Goal: Task Accomplishment & Management: Manage account settings

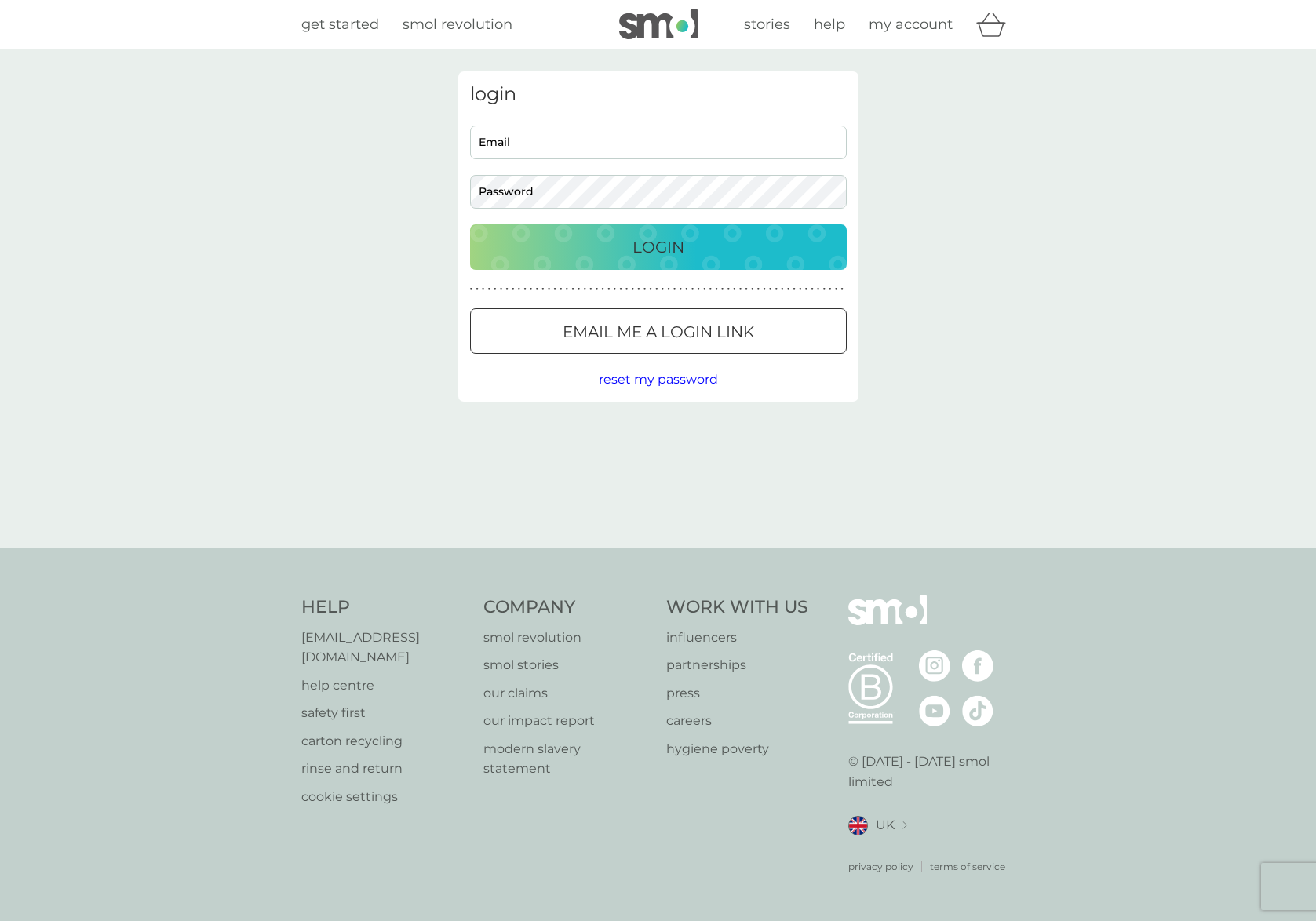
click at [602, 142] on input "Email" at bounding box center [659, 142] width 377 height 34
click at [581, 139] on input "Email" at bounding box center [659, 142] width 377 height 34
type input "[EMAIL_ADDRESS][DOMAIN_NAME]"
click at [692, 346] on button "Email me a login link" at bounding box center [659, 331] width 377 height 46
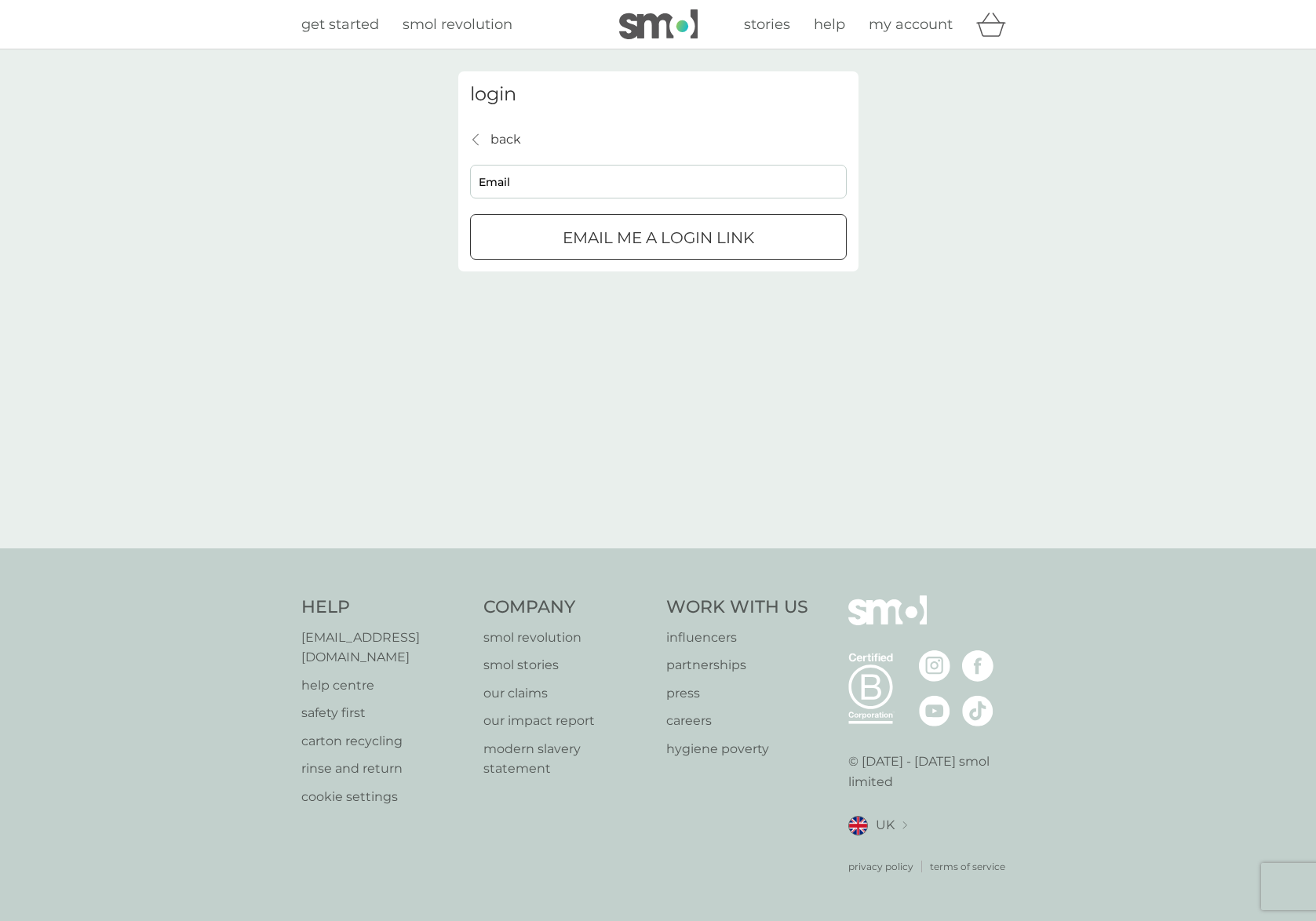
click at [625, 182] on input "Email" at bounding box center [659, 182] width 377 height 34
type input "[EMAIL_ADDRESS][DOMAIN_NAME]"
click at [640, 236] on div "submit" at bounding box center [639, 237] width 2 height 2
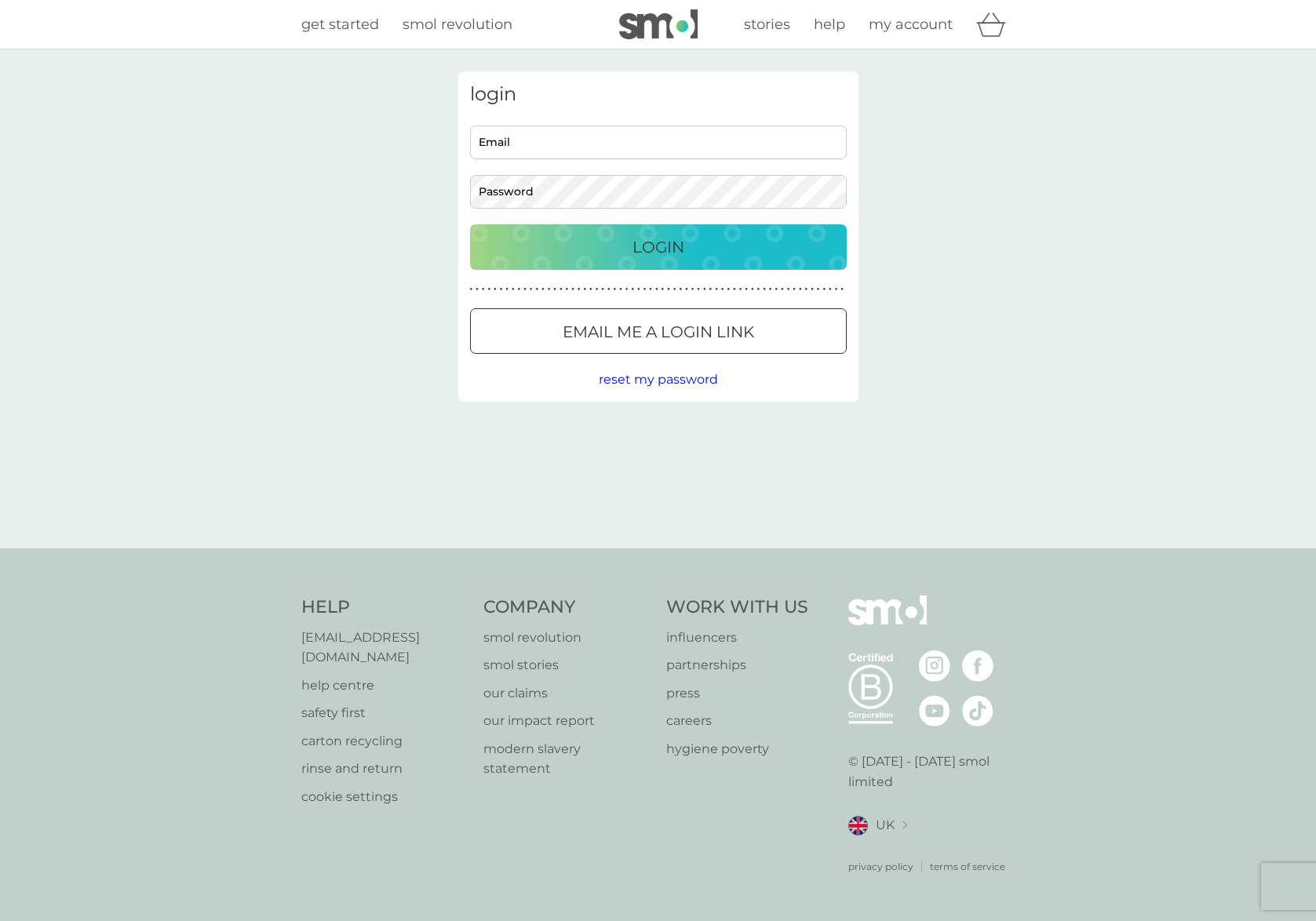
click at [647, 320] on p "Email me a login link" at bounding box center [659, 332] width 192 height 25
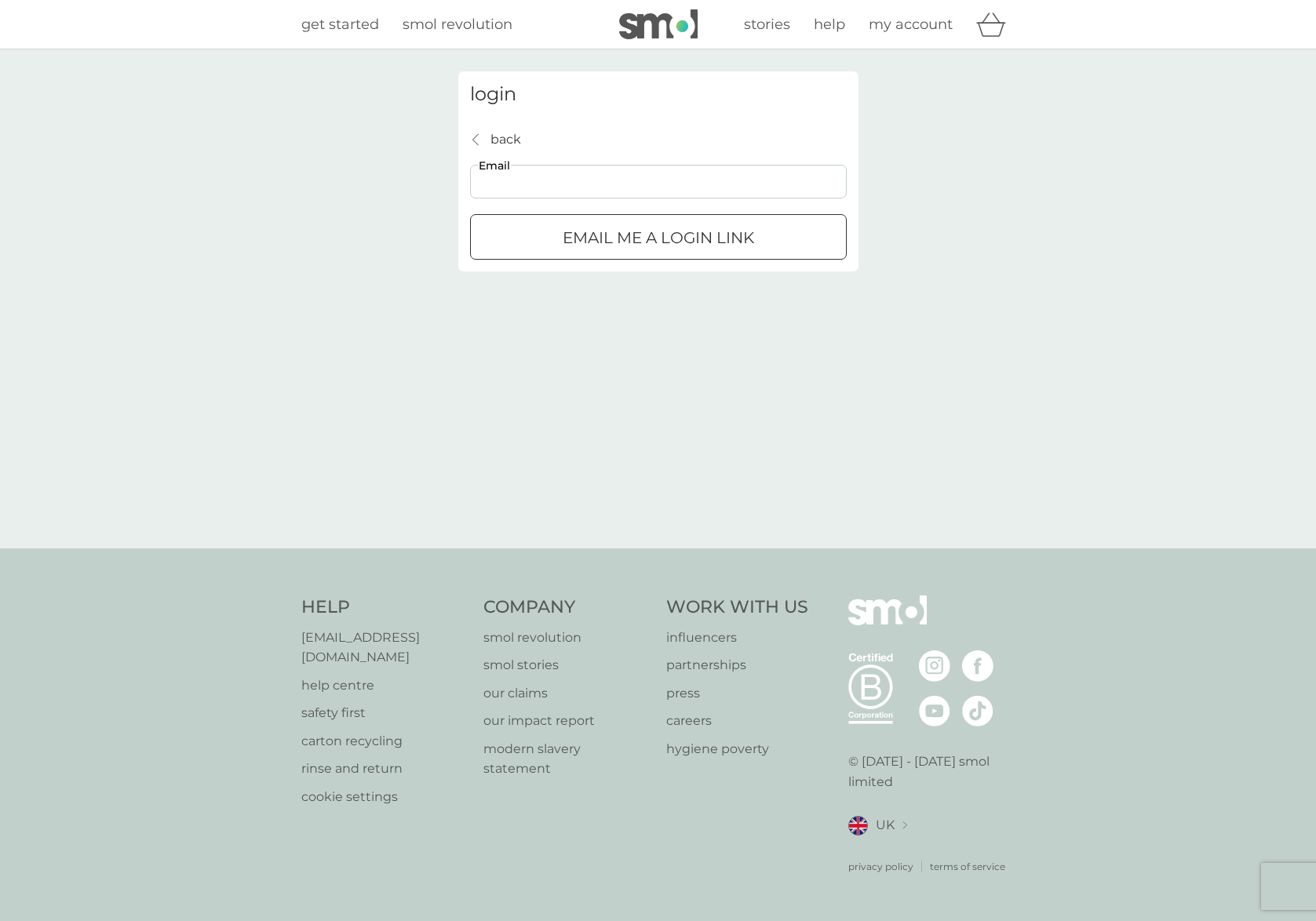
click at [605, 175] on input "Email" at bounding box center [659, 182] width 377 height 34
type input "fearghal@thegoodfolk.co.uk"
click at [645, 243] on div "submit" at bounding box center [658, 237] width 56 height 16
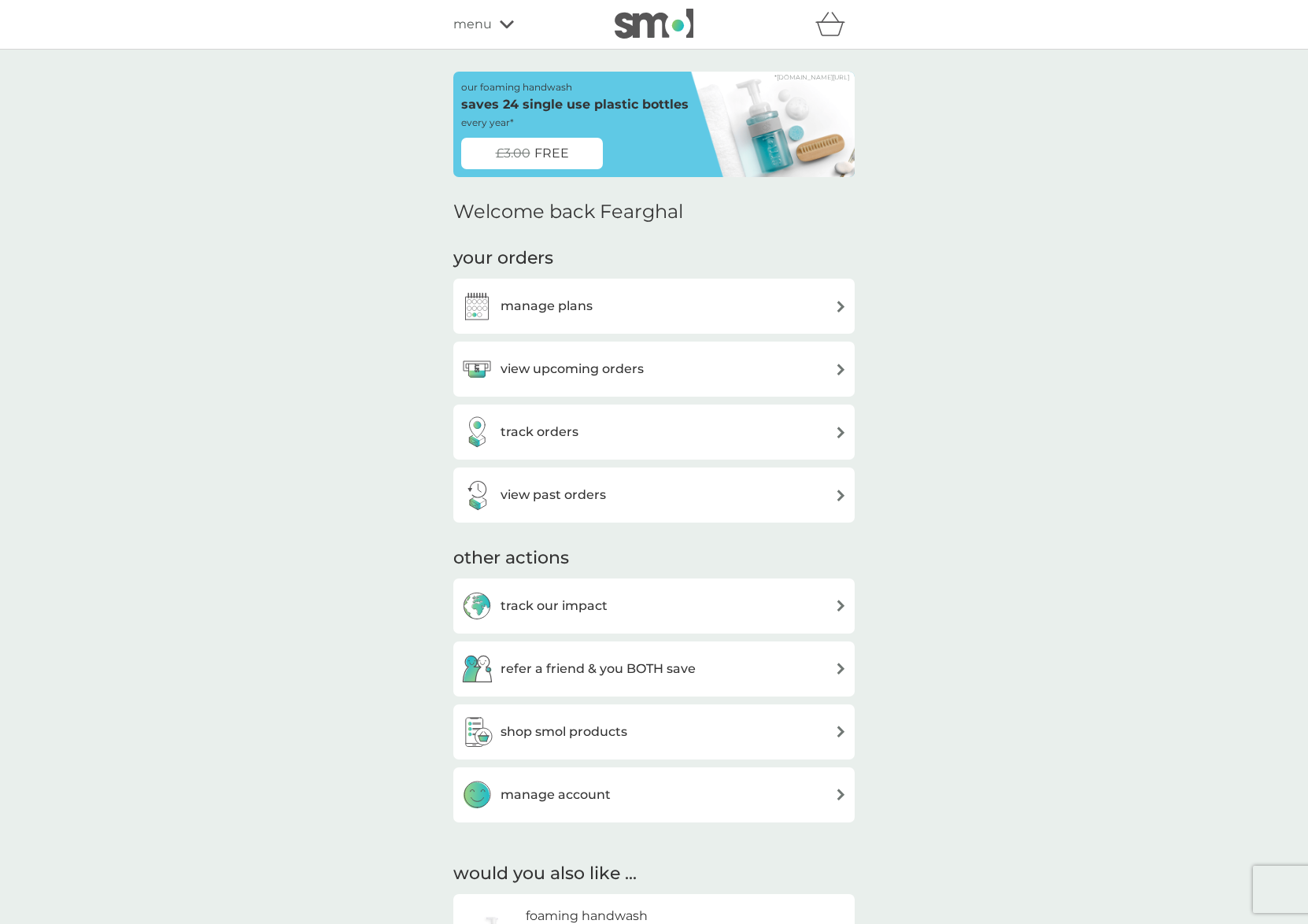
click at [570, 303] on h3 "manage plans" at bounding box center [547, 305] width 92 height 20
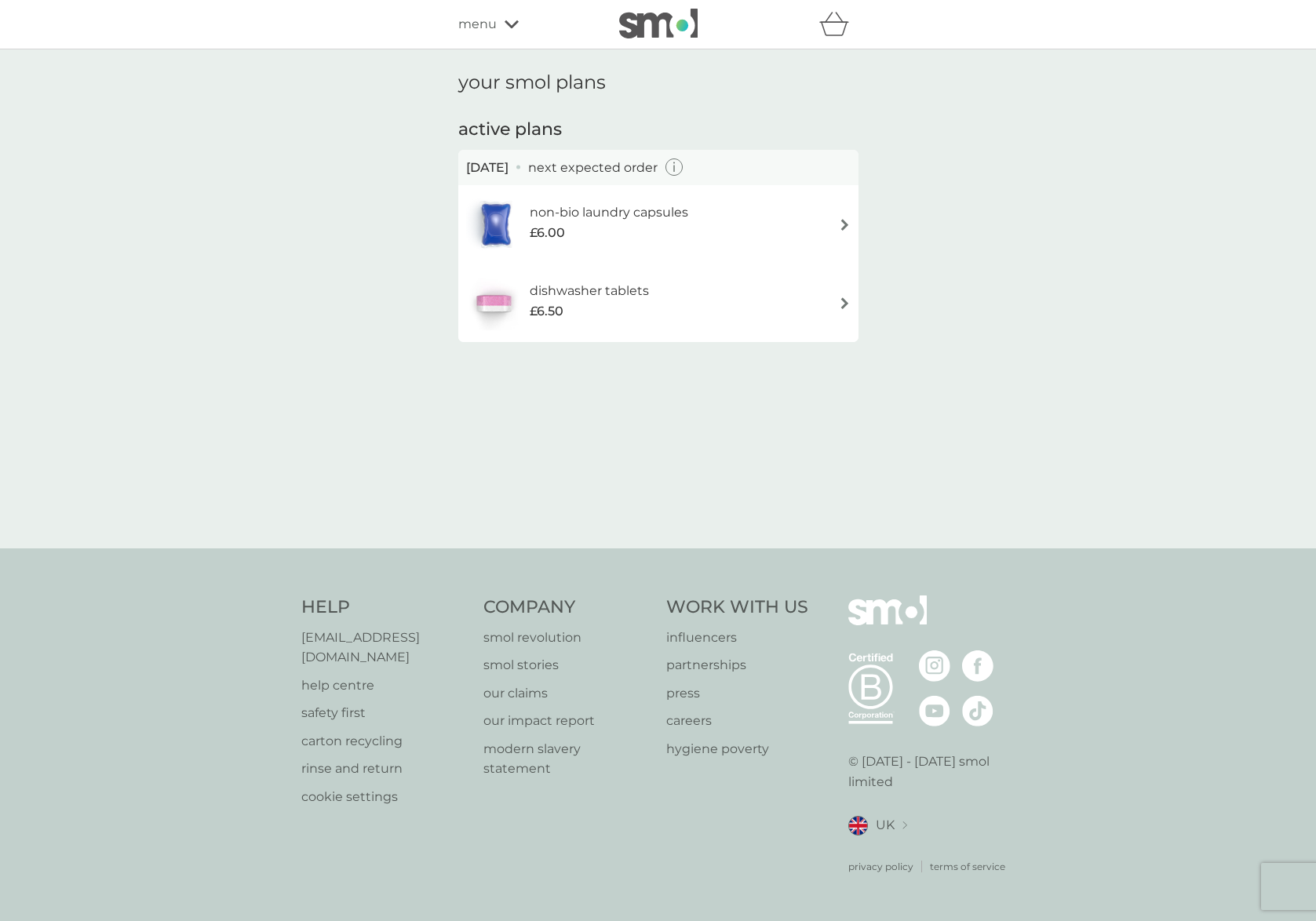
click at [685, 219] on h6 "non-bio laundry capsules" at bounding box center [609, 212] width 159 height 20
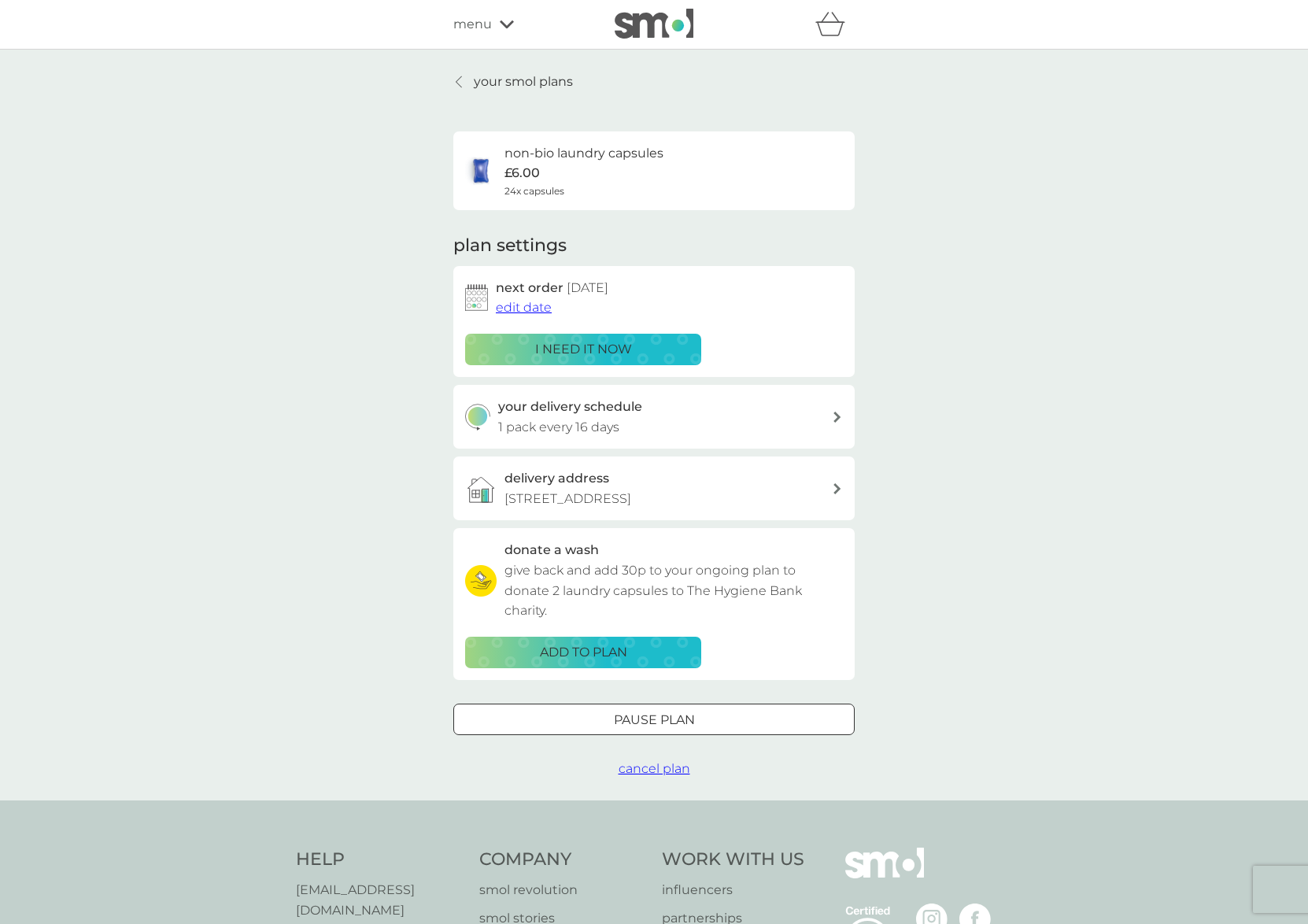
click at [707, 721] on div "Pause plan" at bounding box center [654, 720] width 400 height 20
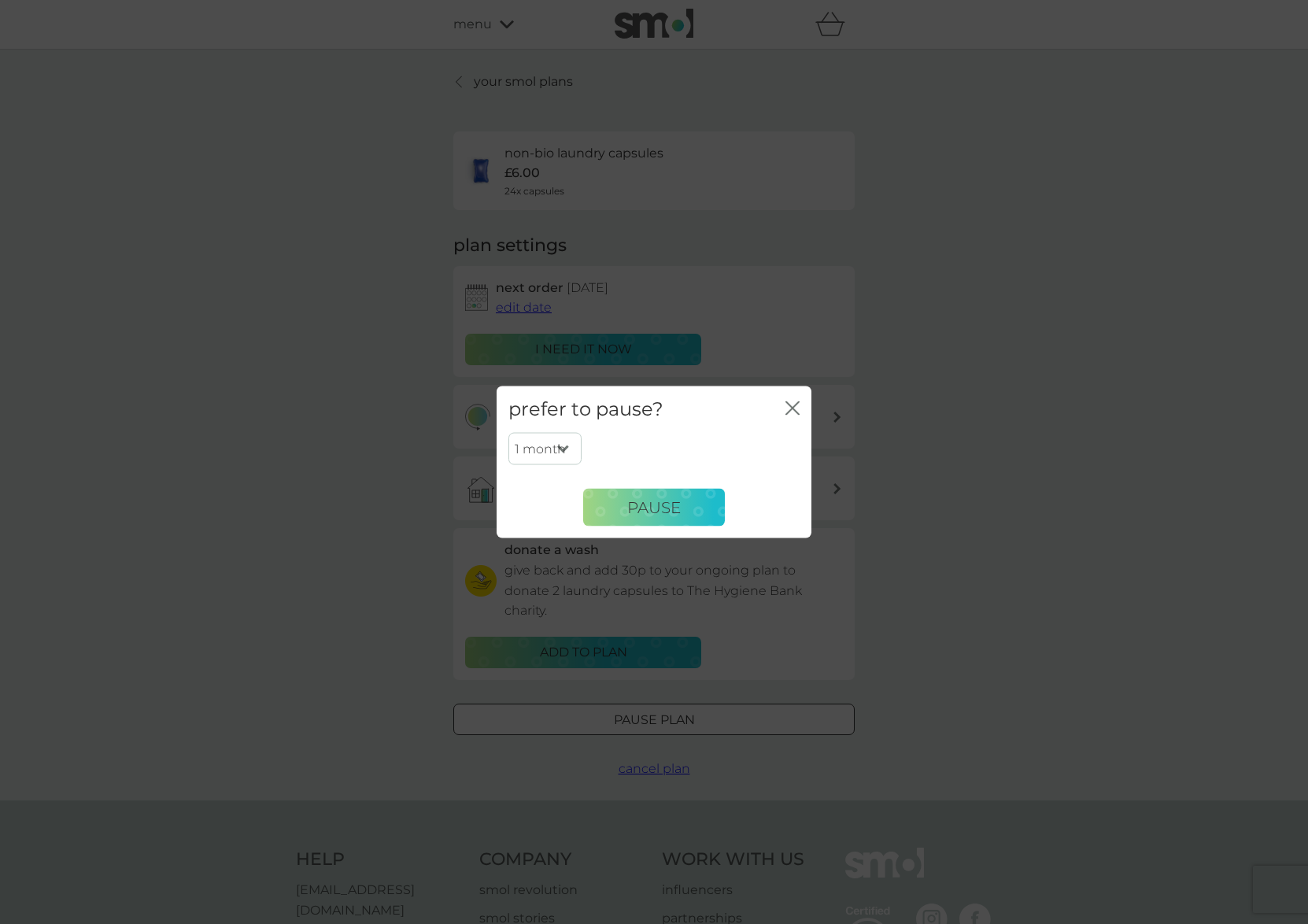
click at [563, 447] on select "1 month 2 months 3 months 4 months 5 months 6 months" at bounding box center [545, 448] width 74 height 33
select select "3"
click at [508, 432] on select "1 month 2 months 3 months 4 months 5 months 6 months" at bounding box center [545, 448] width 74 height 33
click at [649, 504] on span "Pause" at bounding box center [654, 506] width 53 height 19
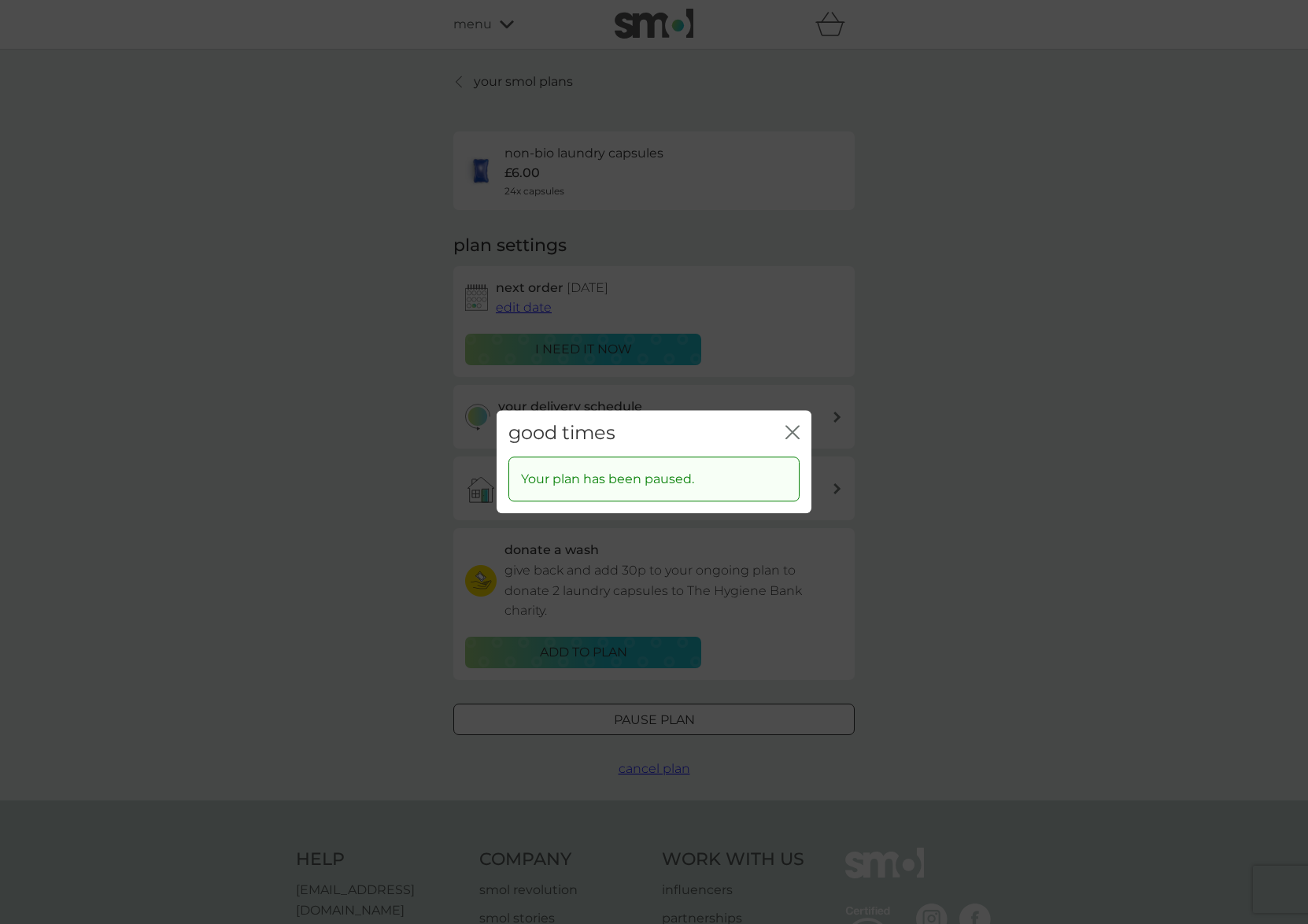
click at [795, 429] on icon "close" at bounding box center [796, 432] width 6 height 13
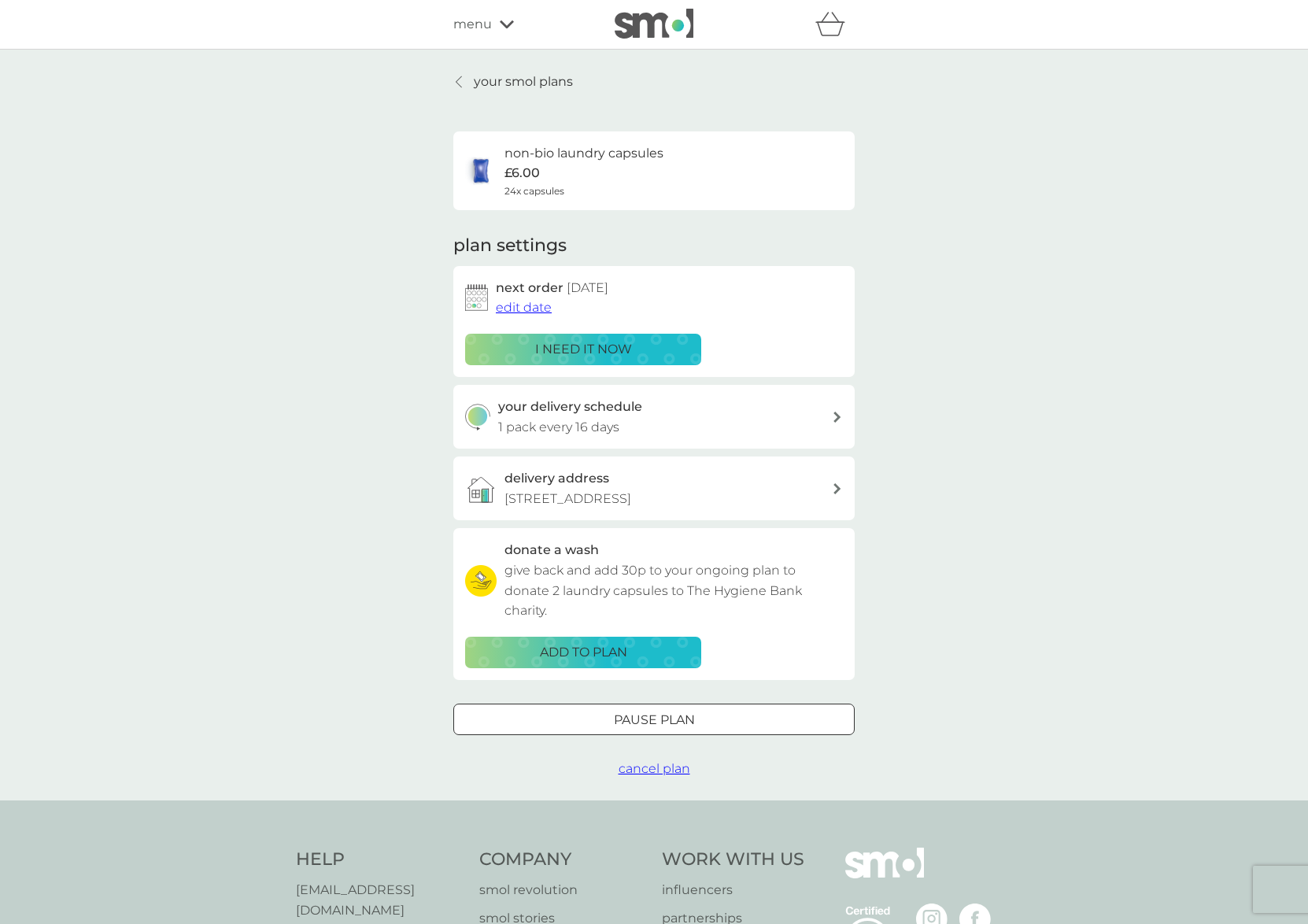
click at [476, 83] on p "your smol plans" at bounding box center [524, 82] width 99 height 20
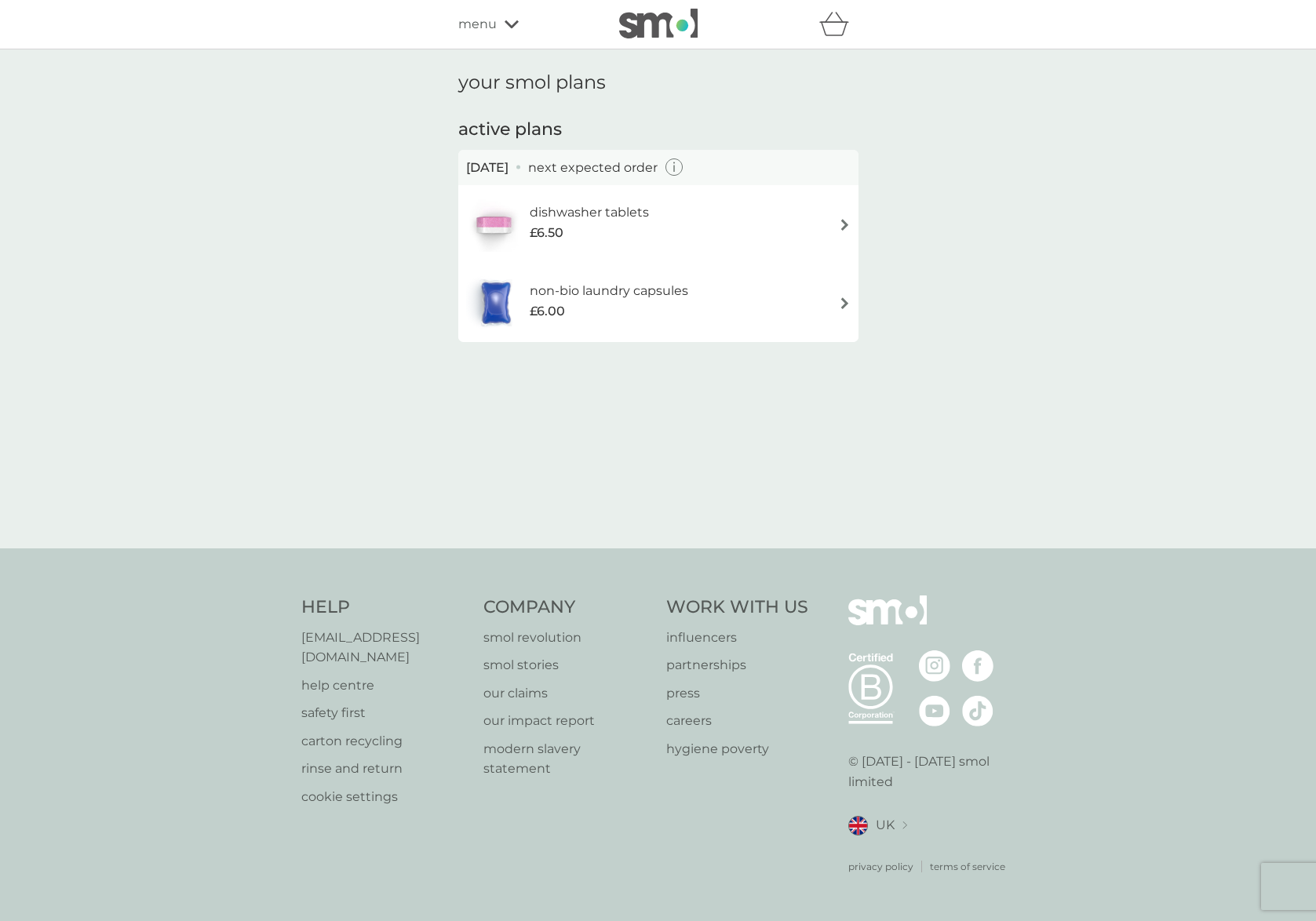
click at [648, 216] on div "dishwasher tablets £6.50" at bounding box center [598, 224] width 135 height 44
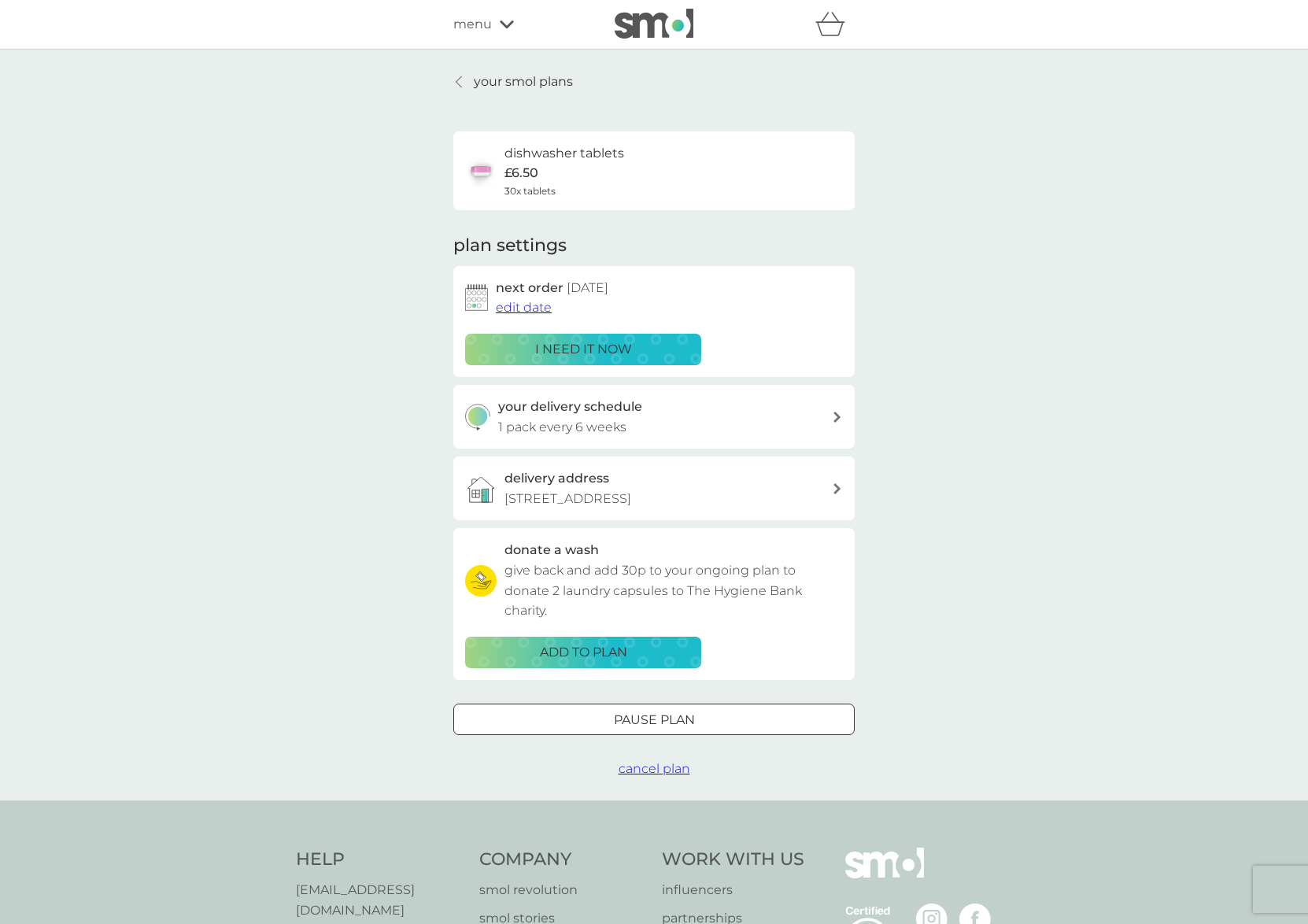
click at [690, 726] on p "Pause plan" at bounding box center [654, 720] width 81 height 20
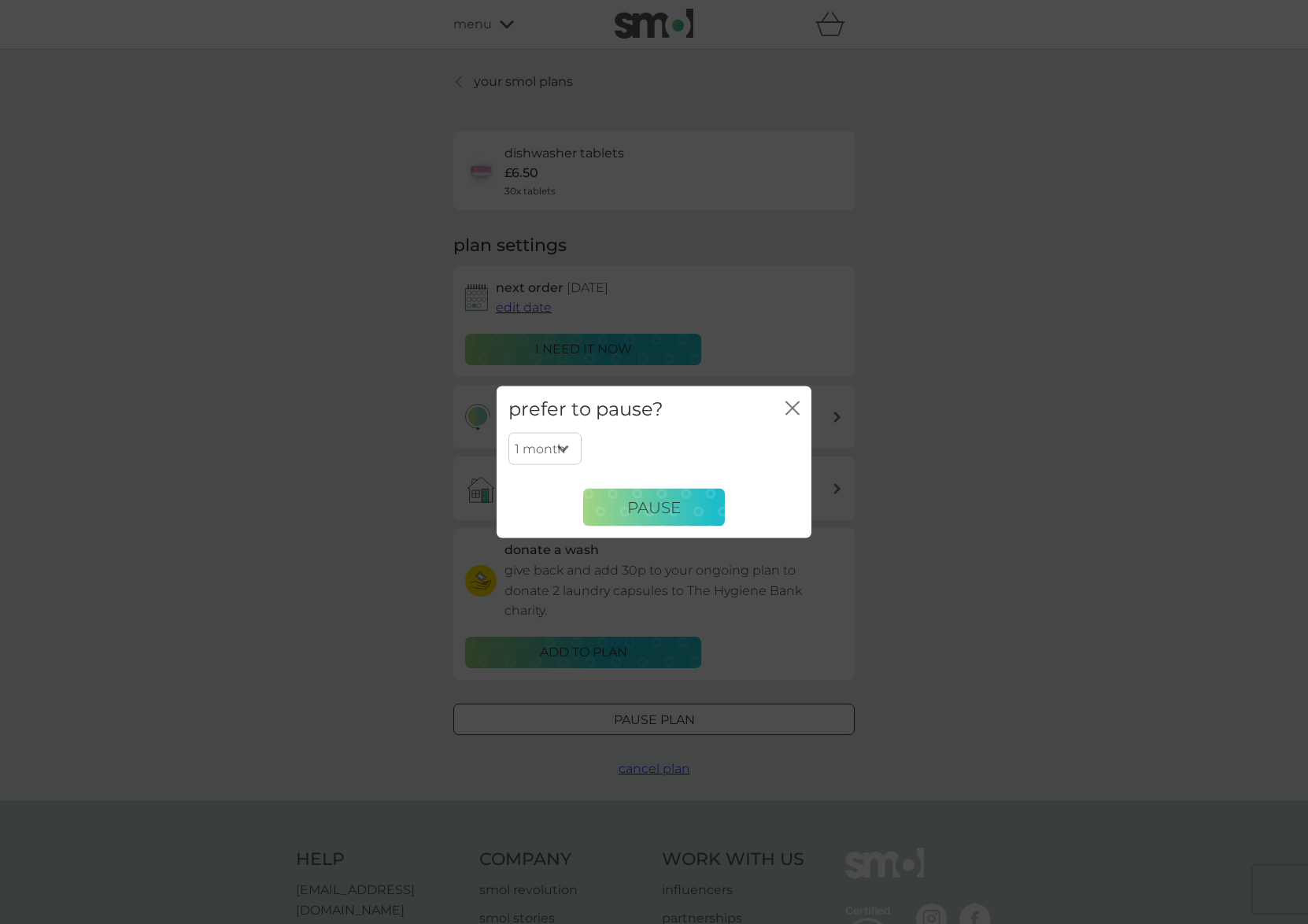
click at [538, 443] on select "1 month 2 months 3 months 4 months 5 months 6 months" at bounding box center [545, 448] width 74 height 33
select select "3"
click at [508, 432] on select "1 month 2 months 3 months 4 months 5 months 6 months" at bounding box center [545, 448] width 74 height 33
click at [662, 504] on span "Pause" at bounding box center [654, 506] width 53 height 19
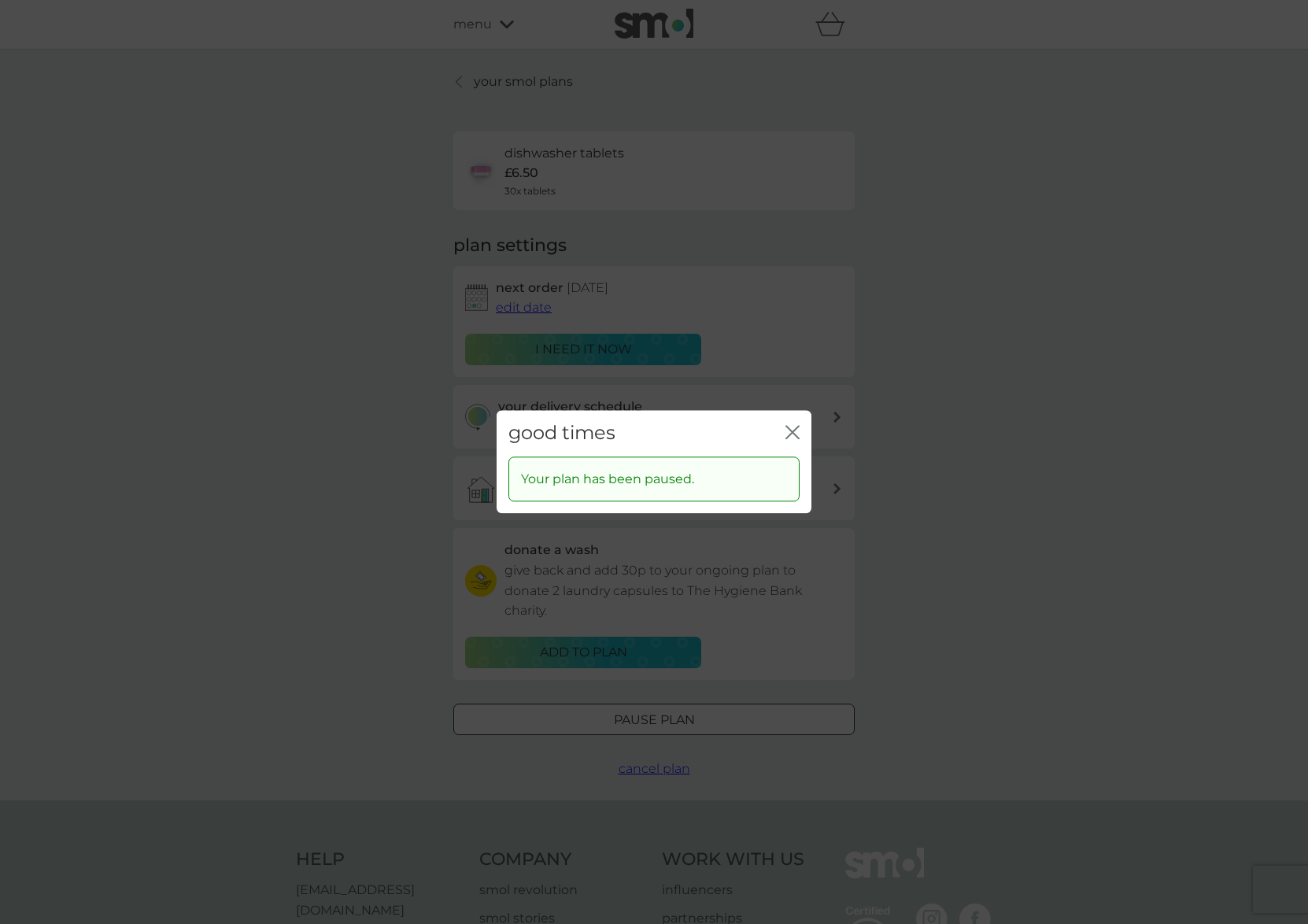
click at [791, 433] on icon "close" at bounding box center [789, 432] width 6 height 13
